Goal: Task Accomplishment & Management: Complete application form

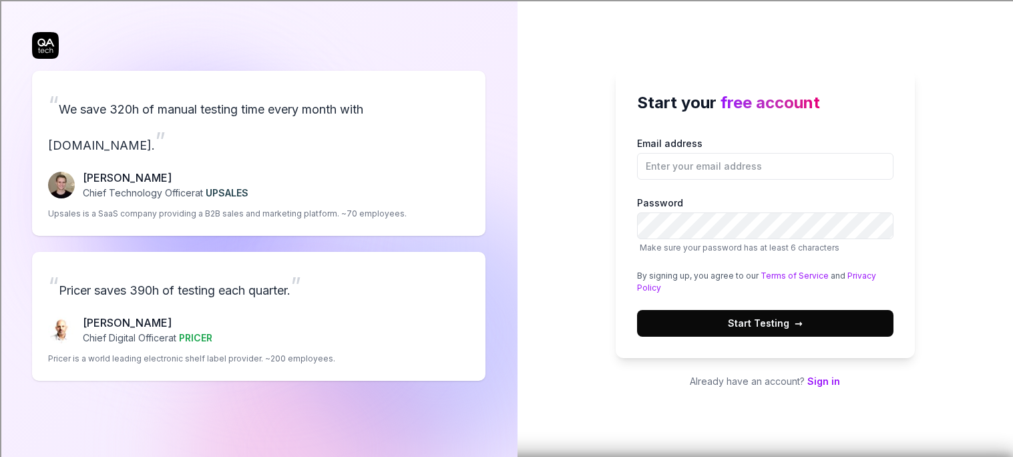
click at [677, 317] on button "Start Testing →" at bounding box center [765, 323] width 257 height 27
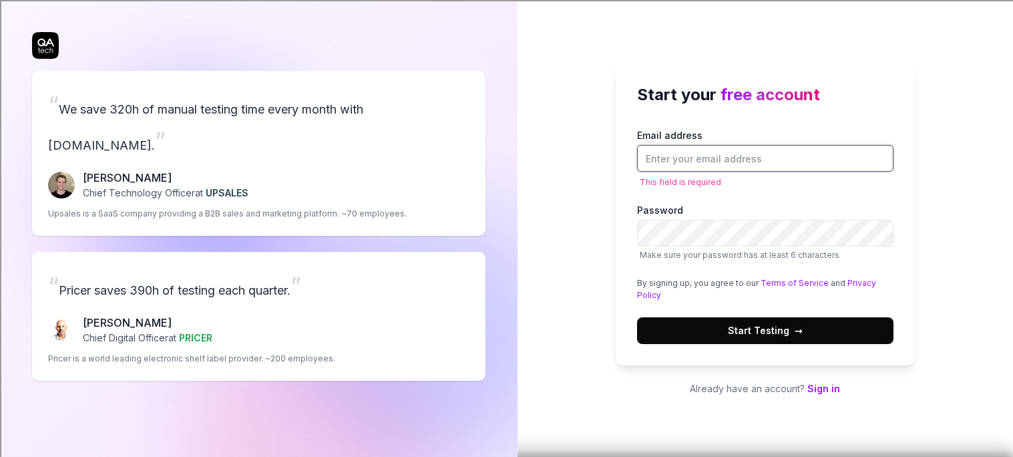
type input "v"
type input "2"
click at [687, 172] on input "Email address" at bounding box center [765, 158] width 257 height 27
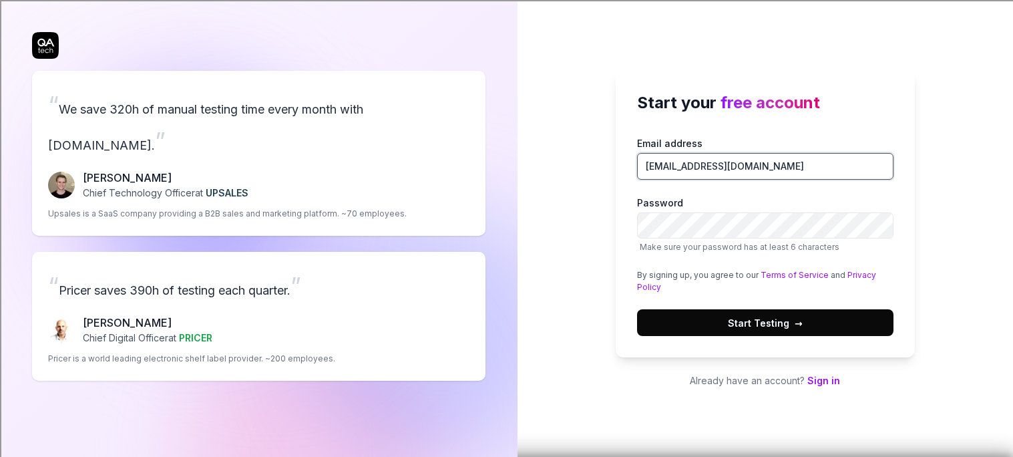
type input "[EMAIL_ADDRESS][DOMAIN_NAME]"
click at [687, 313] on button "Start Testing →" at bounding box center [765, 322] width 257 height 27
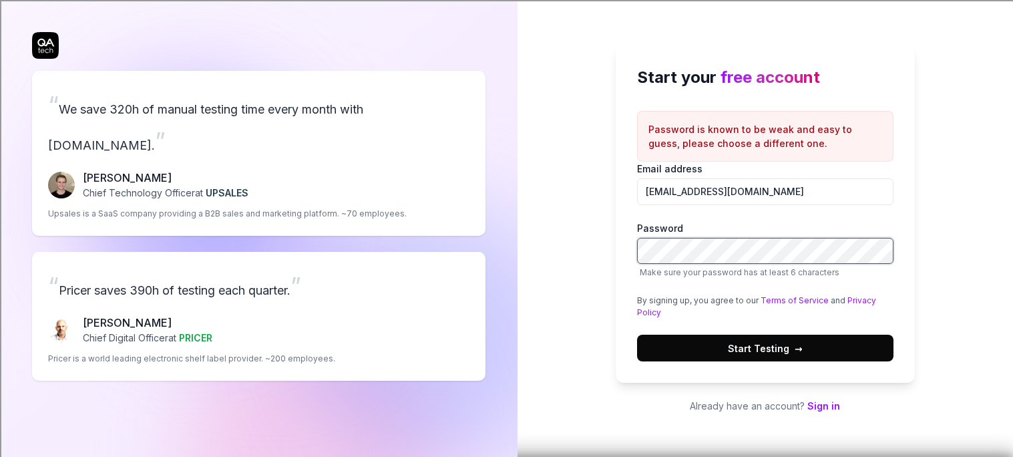
click at [587, 269] on div "Start your free account Password is known to be weak and easy to guess, please …" at bounding box center [766, 228] width 496 height 457
click at [669, 345] on button "Start Testing →" at bounding box center [765, 348] width 257 height 27
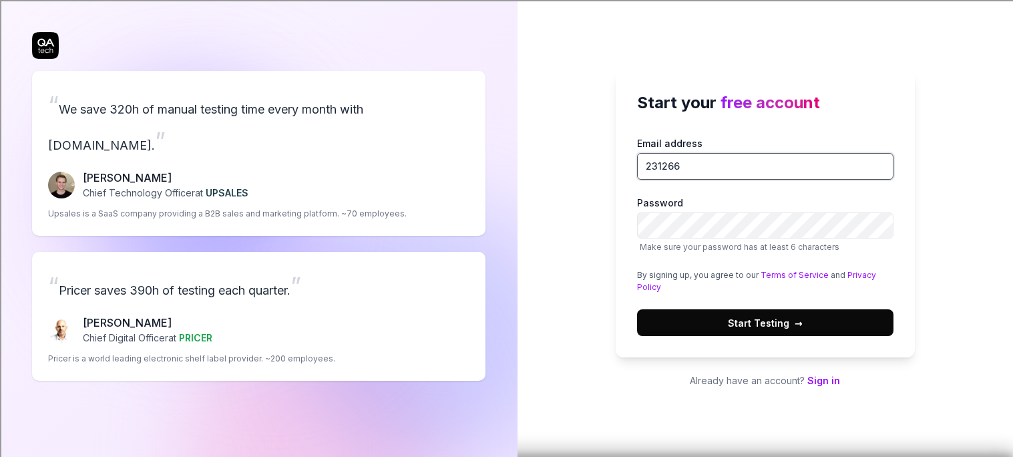
click at [696, 180] on input "231266" at bounding box center [765, 166] width 257 height 27
type input "231266@lhisd.net"
click at [637, 309] on button "Start Testing →" at bounding box center [765, 322] width 257 height 27
